Goal: Information Seeking & Learning: Learn about a topic

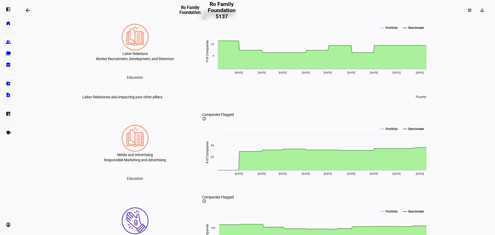
scroll to position [1187, 0]
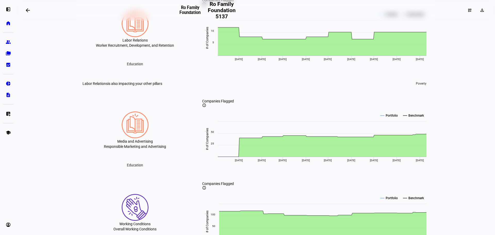
drag, startPoint x: 172, startPoint y: 144, endPoint x: 99, endPoint y: 113, distance: 79.7
click at [103, 60] on div "Labor Relations Worker Recruitment, Development, and Retention" at bounding box center [135, 29] width 78 height 62
click at [99, 60] on div "Labor Relations Worker Recruitment, Development, and Retention" at bounding box center [135, 29] width 78 height 62
drag, startPoint x: 108, startPoint y: 103, endPoint x: 178, endPoint y: 129, distance: 75.0
click at [174, 60] on div "Labor Relations Worker Recruitment, Development, and Retention" at bounding box center [135, 29] width 78 height 62
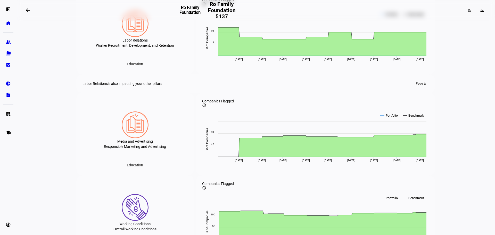
click at [174, 47] on div "Worker Recruitment, Development, and Retention" at bounding box center [135, 45] width 78 height 4
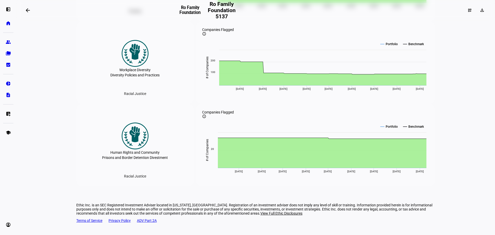
scroll to position [1644, 0]
